Goal: Task Accomplishment & Management: Use online tool/utility

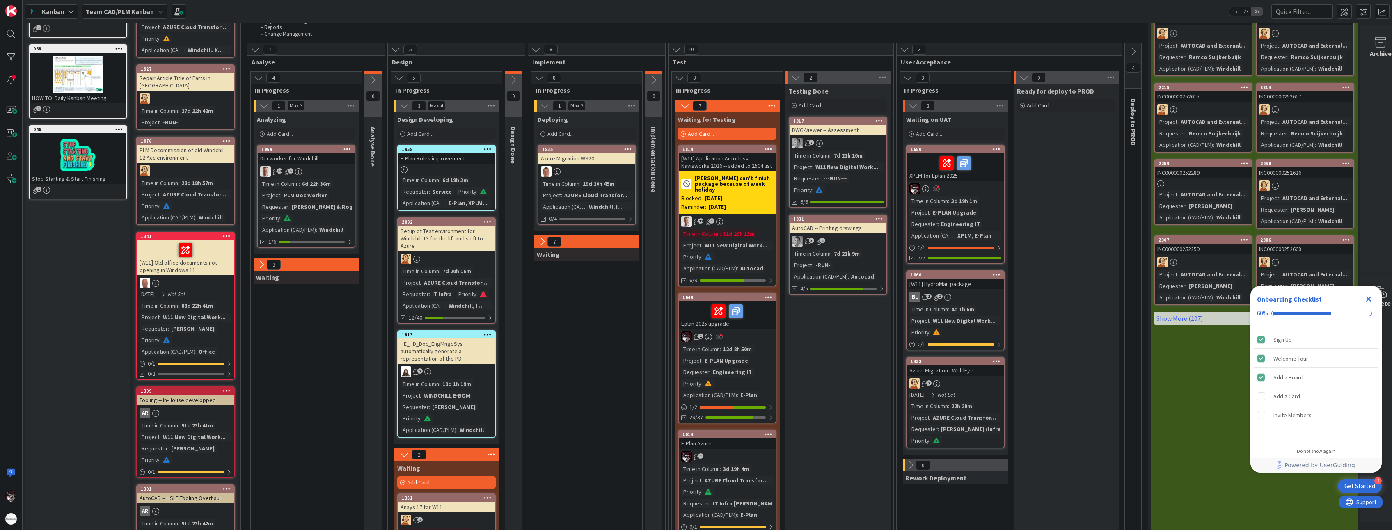
click at [709, 366] on div "Time in Column : 12d 2h 50m Project : E-PLAN Upgrade Requester : Engineering IT…" at bounding box center [727, 372] width 92 height 55
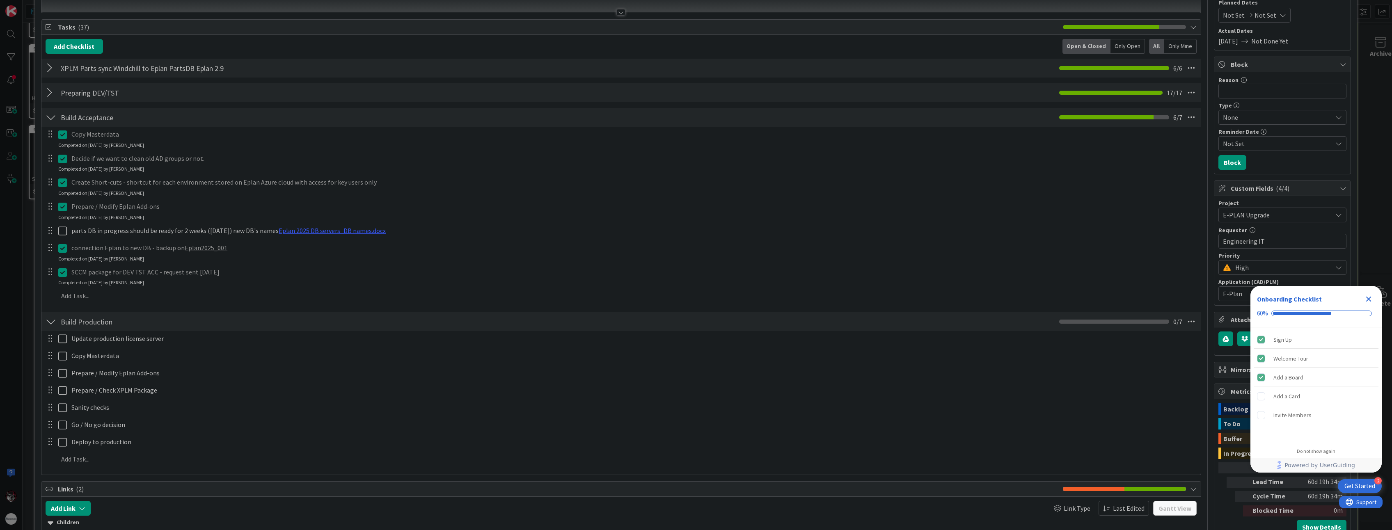
scroll to position [82, 0]
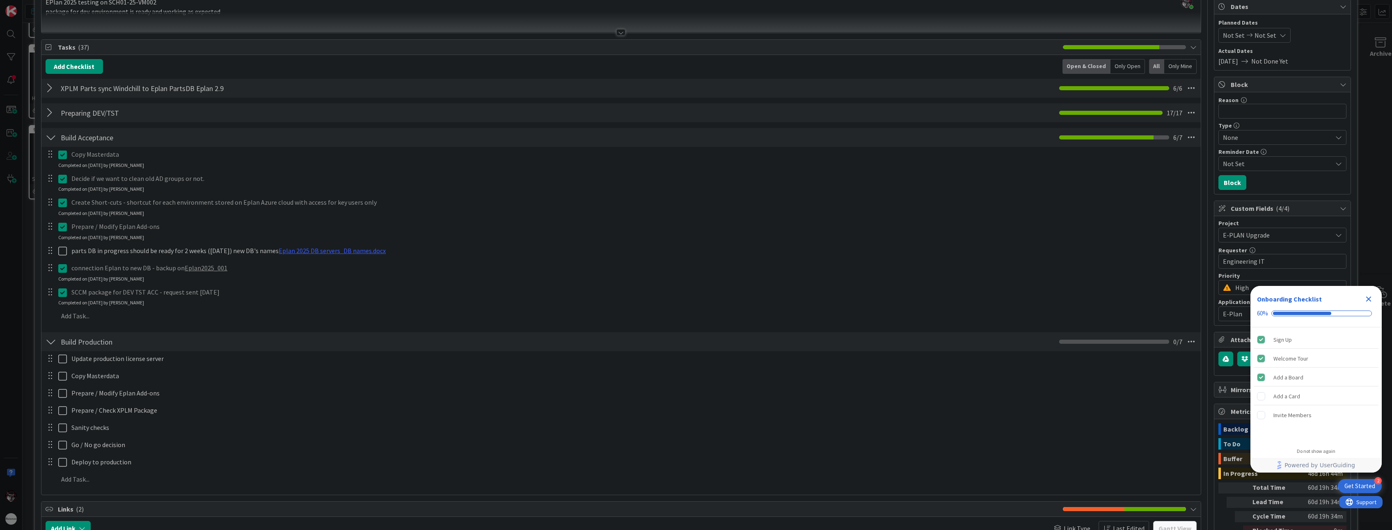
click at [46, 117] on div at bounding box center [51, 112] width 11 height 15
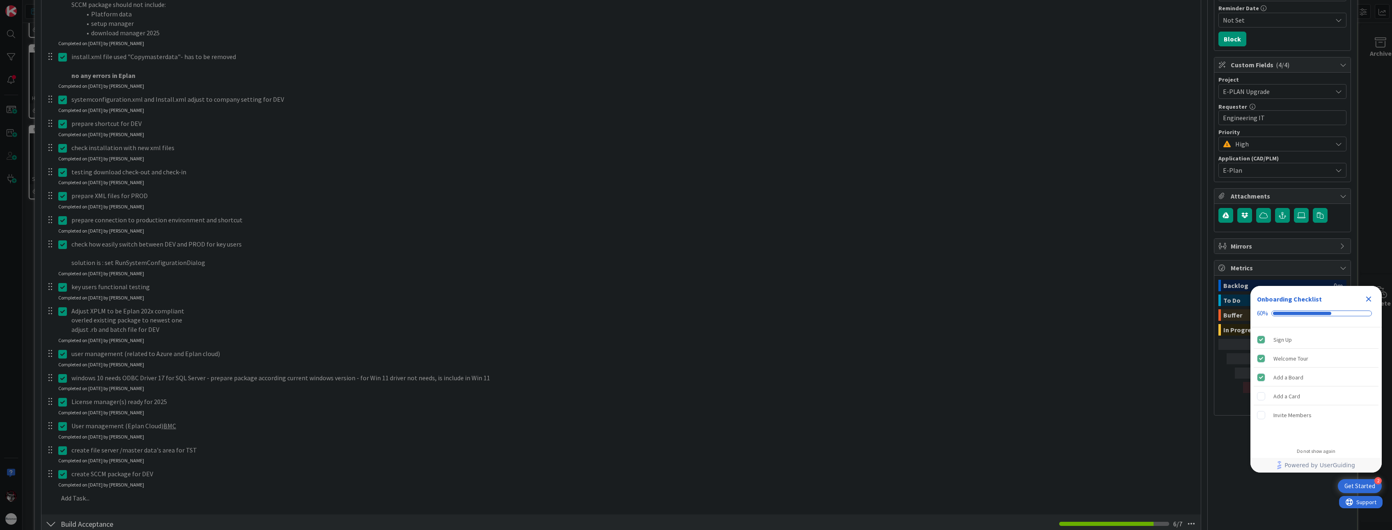
scroll to position [246, 0]
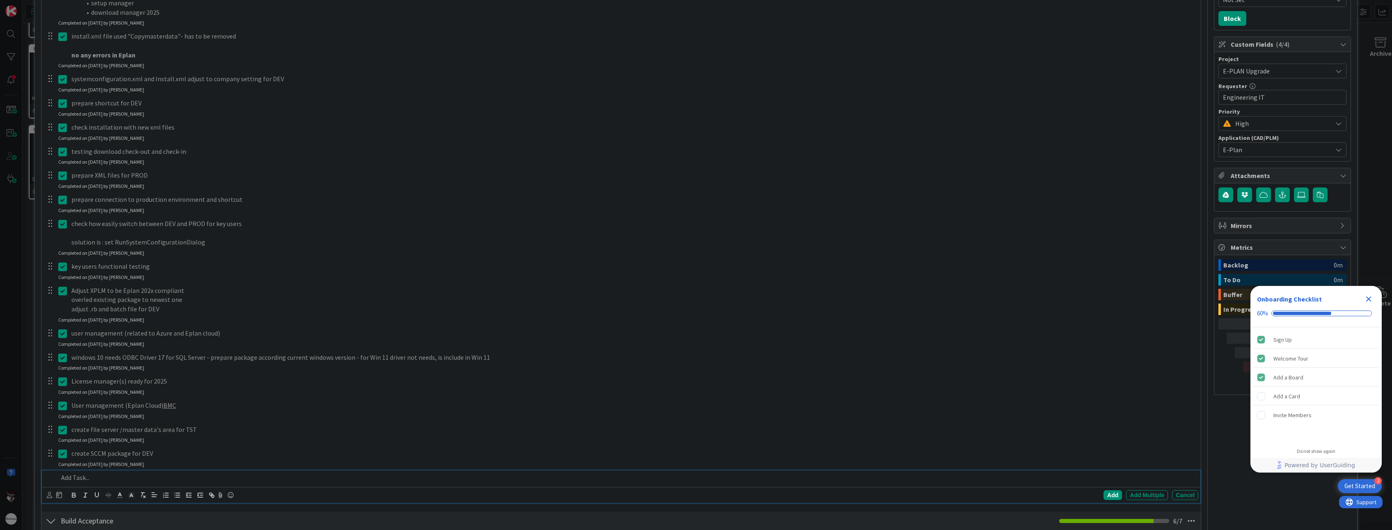
click at [73, 478] on p at bounding box center [626, 477] width 1137 height 9
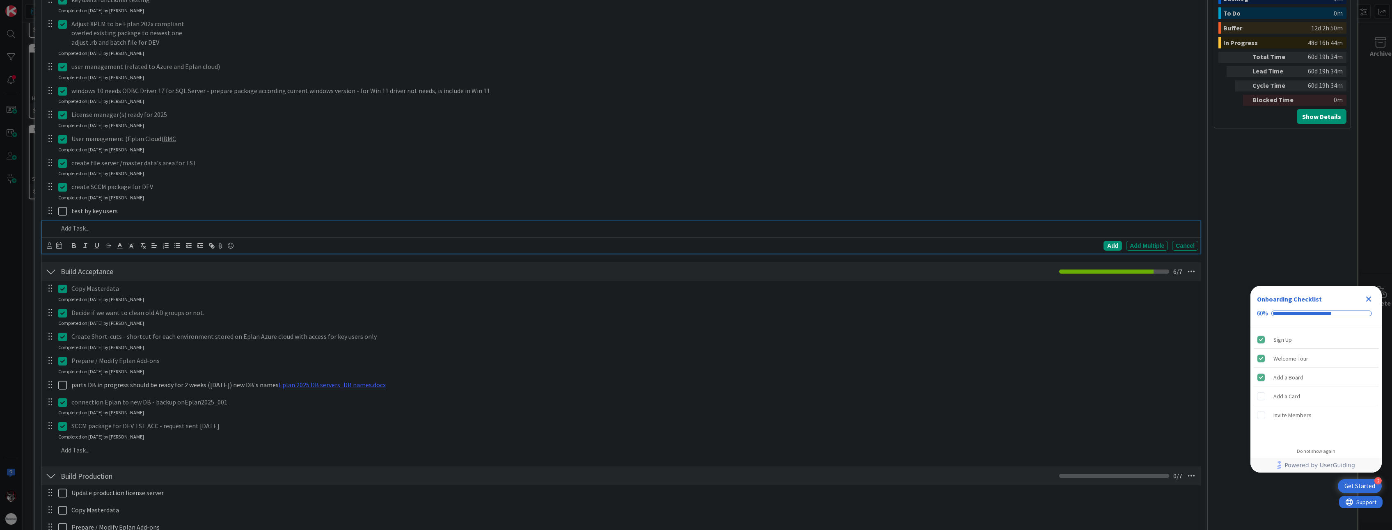
scroll to position [551, 0]
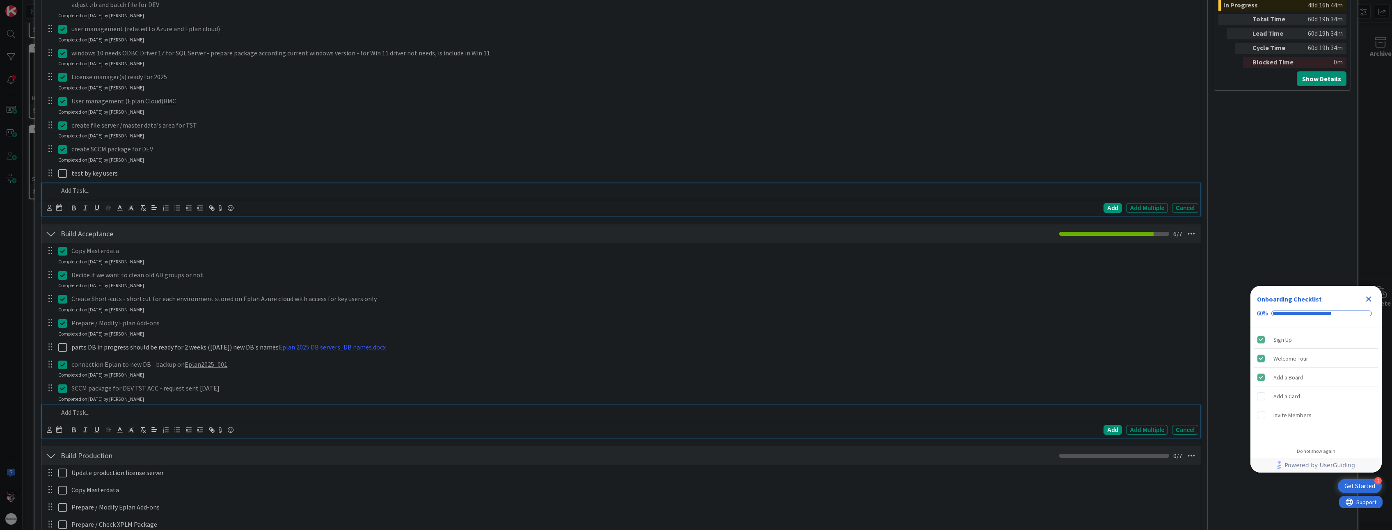
click at [73, 415] on p at bounding box center [626, 412] width 1137 height 9
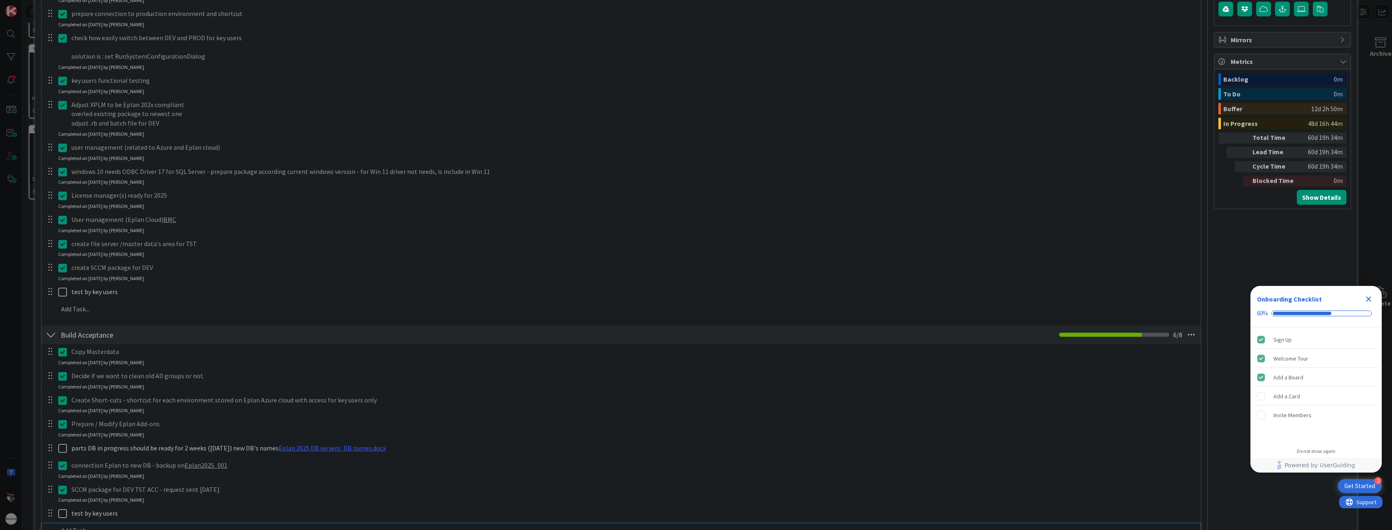
scroll to position [427, 0]
click at [51, 301] on div at bounding box center [50, 296] width 11 height 12
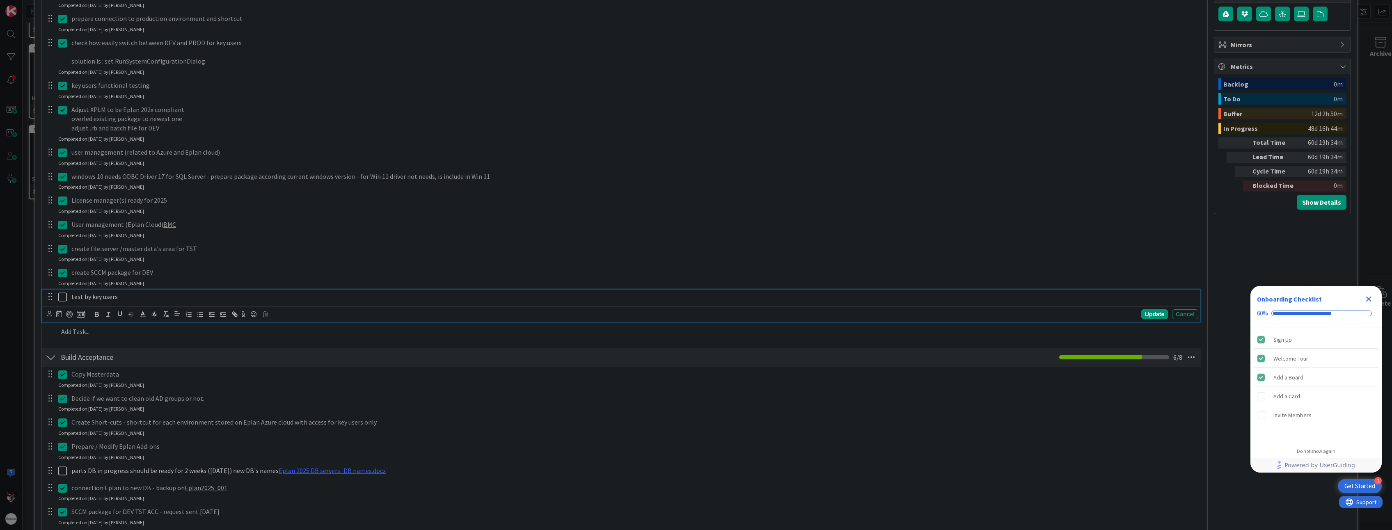
click at [865, 293] on p "test by key users" at bounding box center [632, 296] width 1123 height 9
click at [1172, 318] on div "Cancel" at bounding box center [1185, 314] width 26 height 10
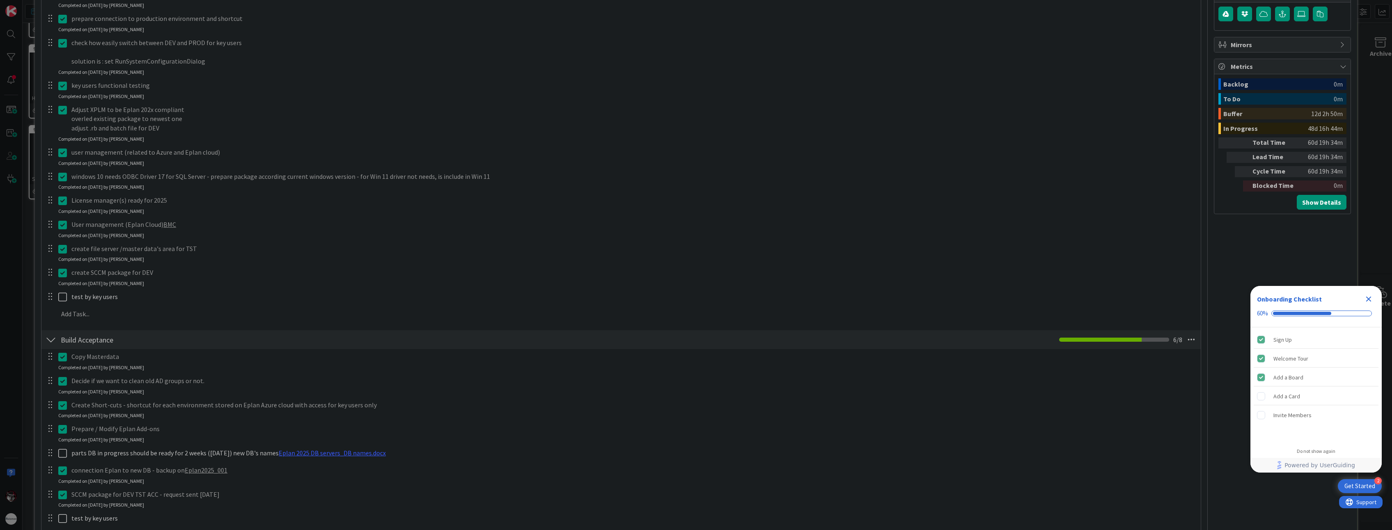
click at [51, 300] on div at bounding box center [50, 296] width 11 height 12
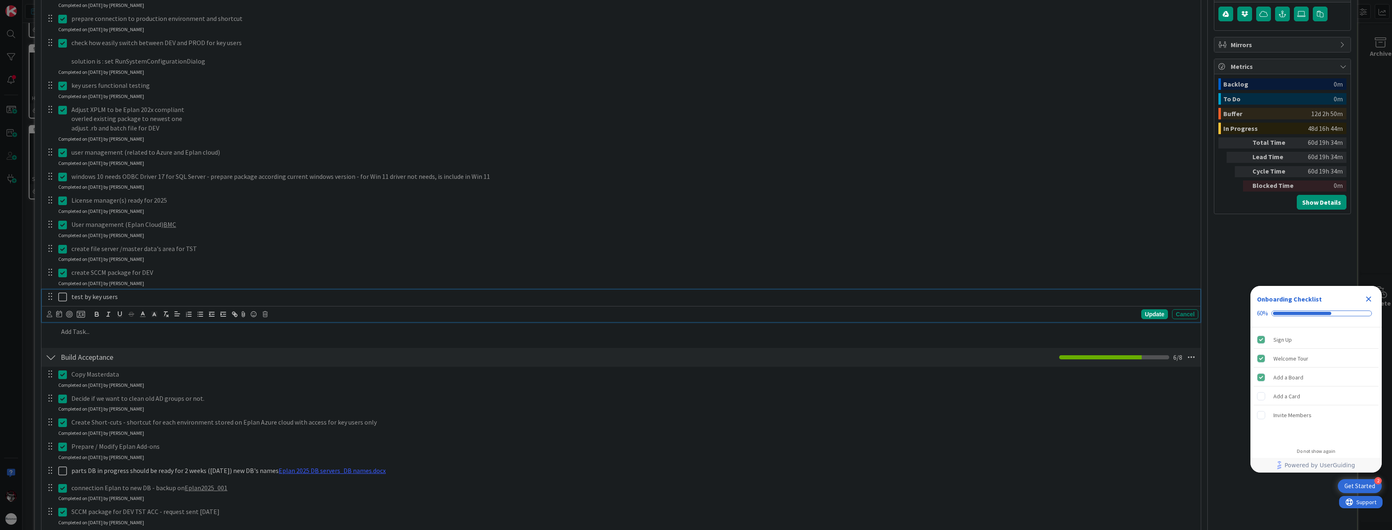
drag, startPoint x: 51, startPoint y: 300, endPoint x: 220, endPoint y: 298, distance: 169.1
click at [220, 298] on p "test by key users" at bounding box center [632, 296] width 1123 height 9
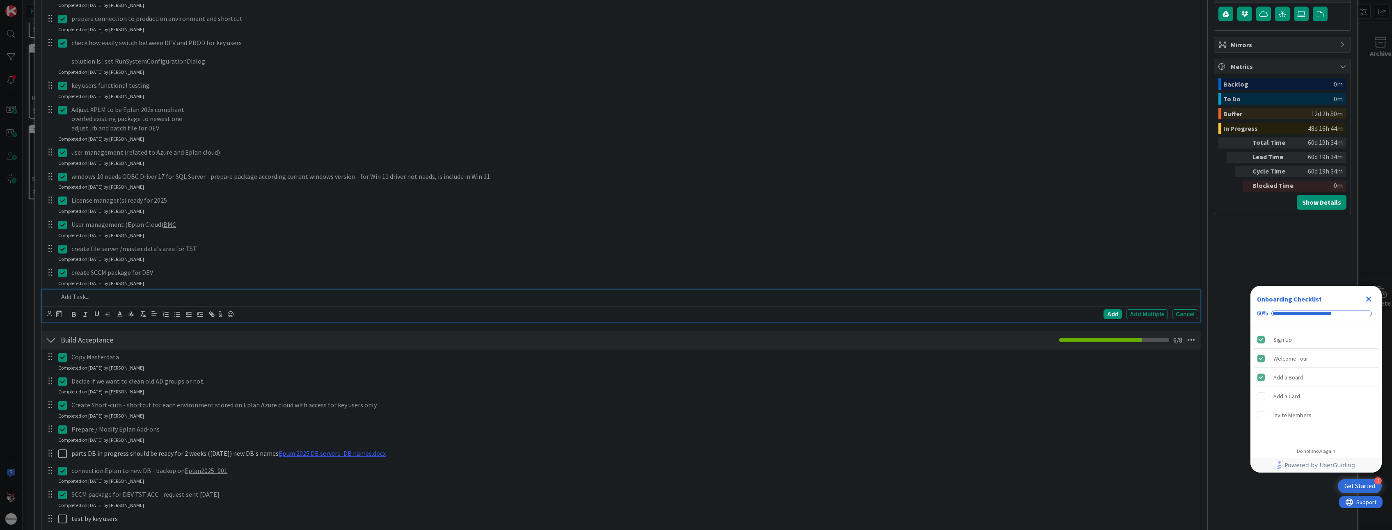
click at [220, 298] on p at bounding box center [626, 296] width 1137 height 9
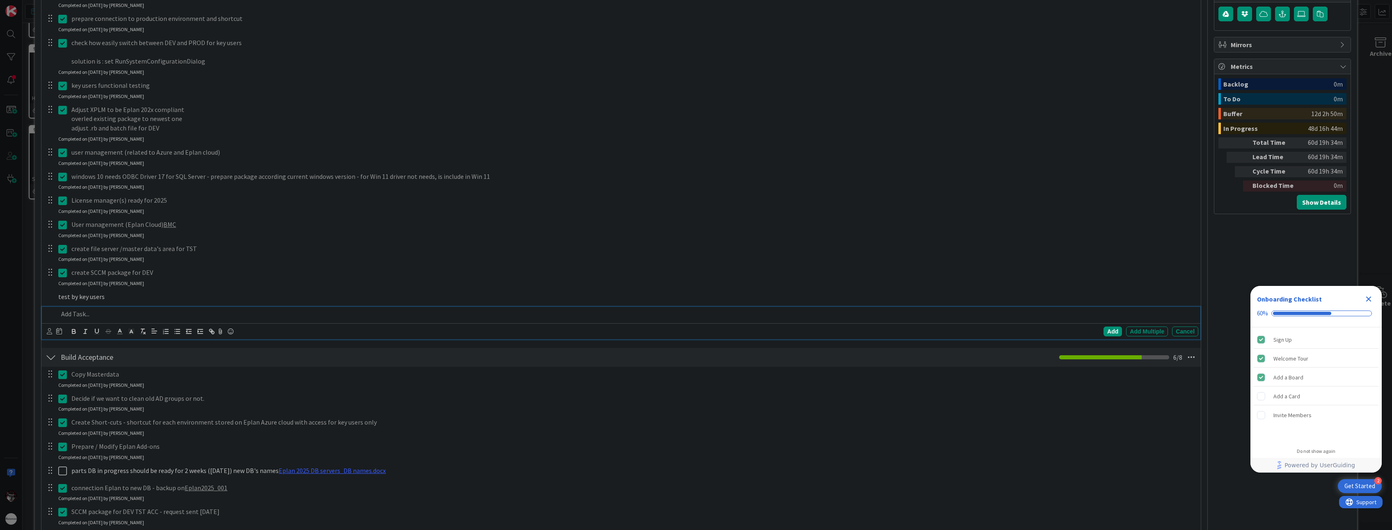
scroll to position [444, 0]
